Goal: Communication & Community: Answer question/provide support

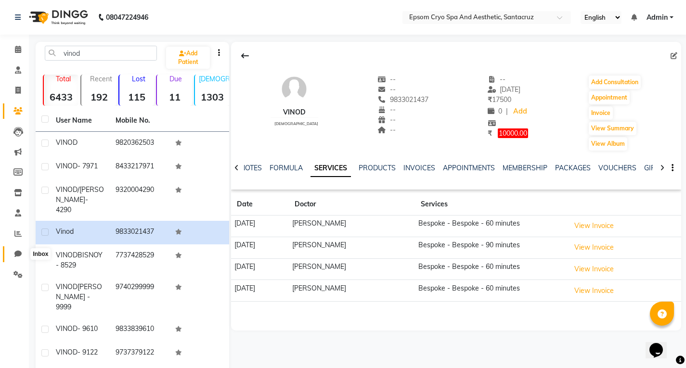
click at [14, 253] on icon at bounding box center [17, 253] width 7 height 7
select select "100"
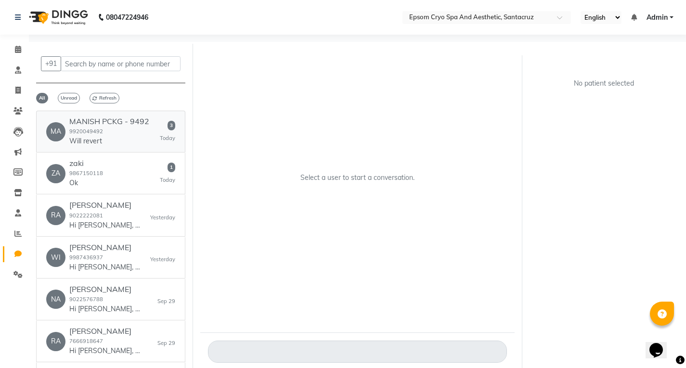
click at [111, 139] on p "Will revert" at bounding box center [105, 141] width 72 height 10
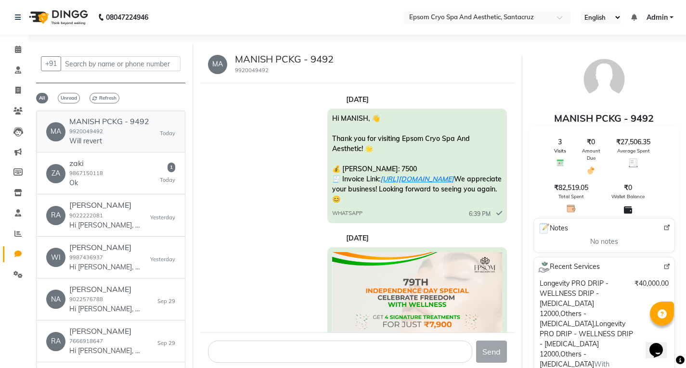
scroll to position [2408, 0]
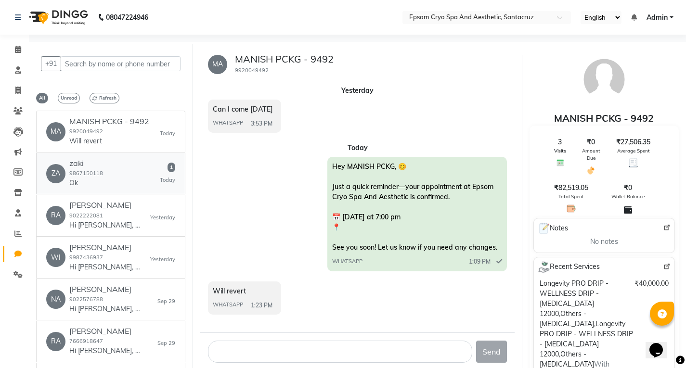
click at [119, 160] on div "ZA zaki 9867150118 Ok 1 [DATE]" at bounding box center [110, 173] width 129 height 29
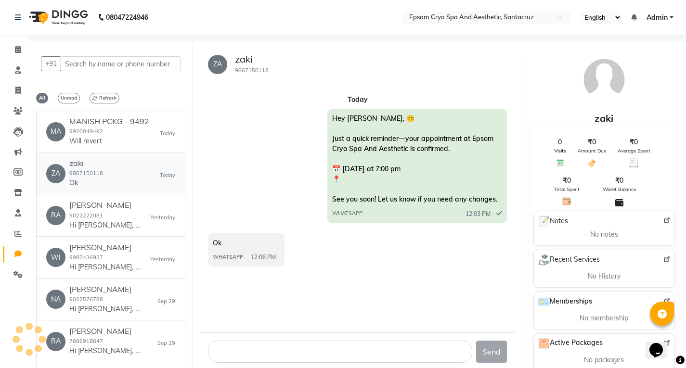
scroll to position [0, 0]
click at [145, 221] on div "[PERSON_NAME] [PERSON_NAME] FRND 9022222081 Hi [PERSON_NAME], 👋 Thank you for v…" at bounding box center [110, 215] width 129 height 29
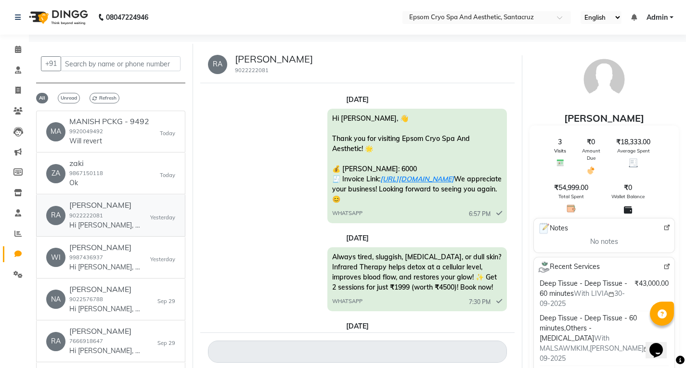
scroll to position [2062, 0]
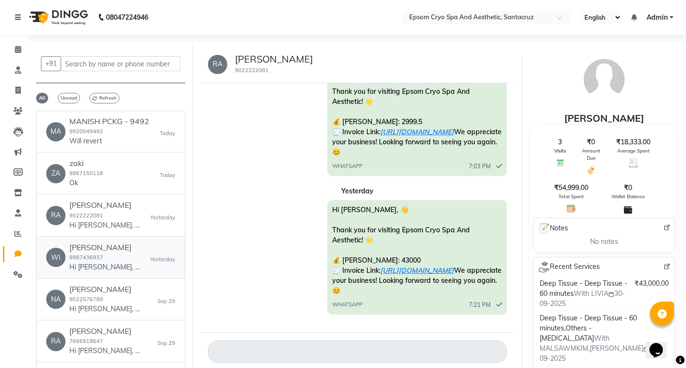
click at [154, 261] on small "Yesterday" at bounding box center [162, 260] width 25 height 8
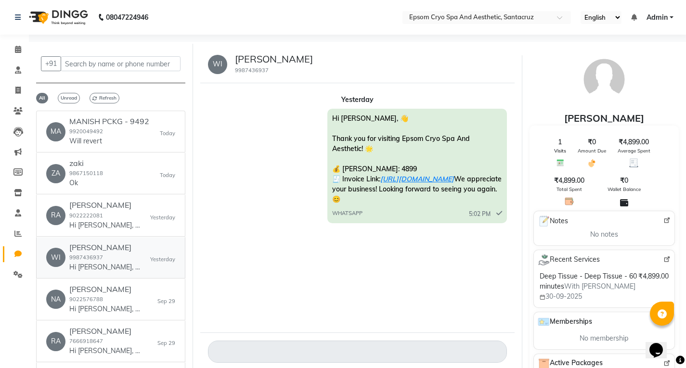
scroll to position [0, 0]
click at [150, 291] on div "NA [PERSON_NAME] 9022576788 Hi [PERSON_NAME], 👋 Thank you for visiting Epsom Cr…" at bounding box center [110, 299] width 129 height 29
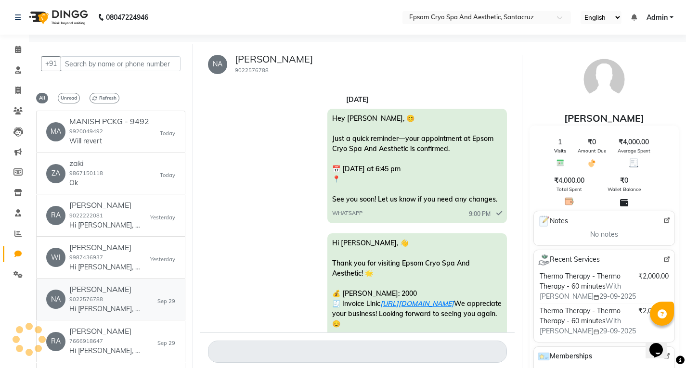
scroll to position [328, 0]
